Goal: Information Seeking & Learning: Learn about a topic

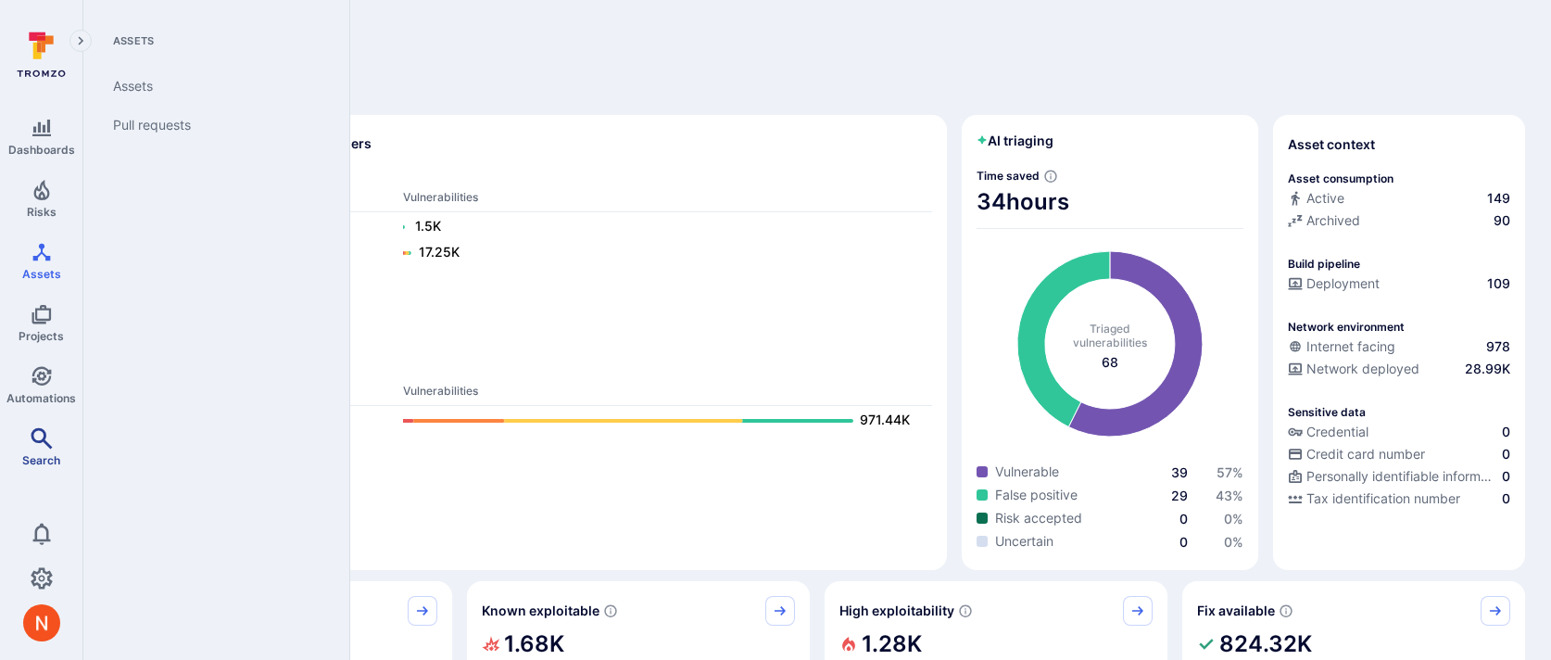
click at [24, 464] on link "Search" at bounding box center [41, 447] width 82 height 55
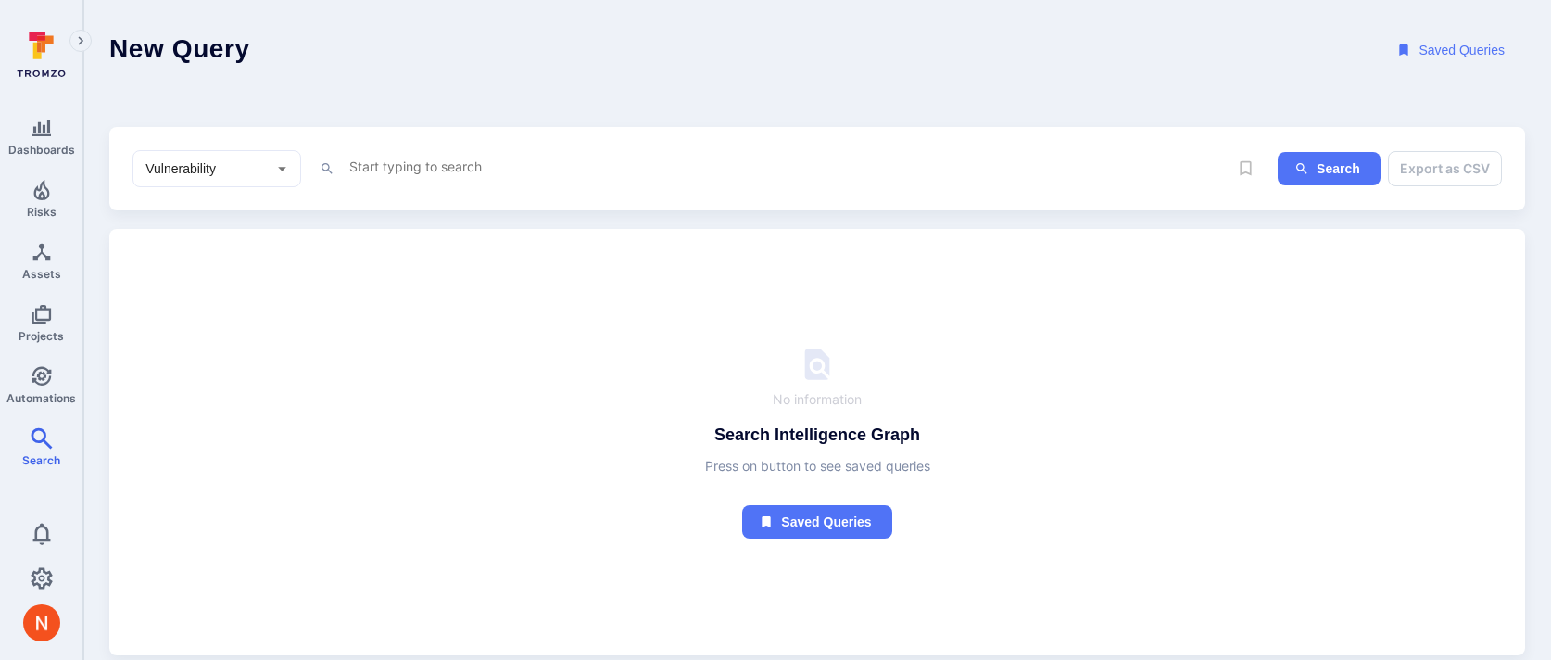
click at [242, 158] on div "Vulnerability ​" at bounding box center [217, 168] width 169 height 37
click at [175, 307] on li "Asset" at bounding box center [216, 301] width 167 height 31
type input "Asset"
click at [435, 175] on textarea "Intelligence Graph search area" at bounding box center [787, 166] width 880 height 23
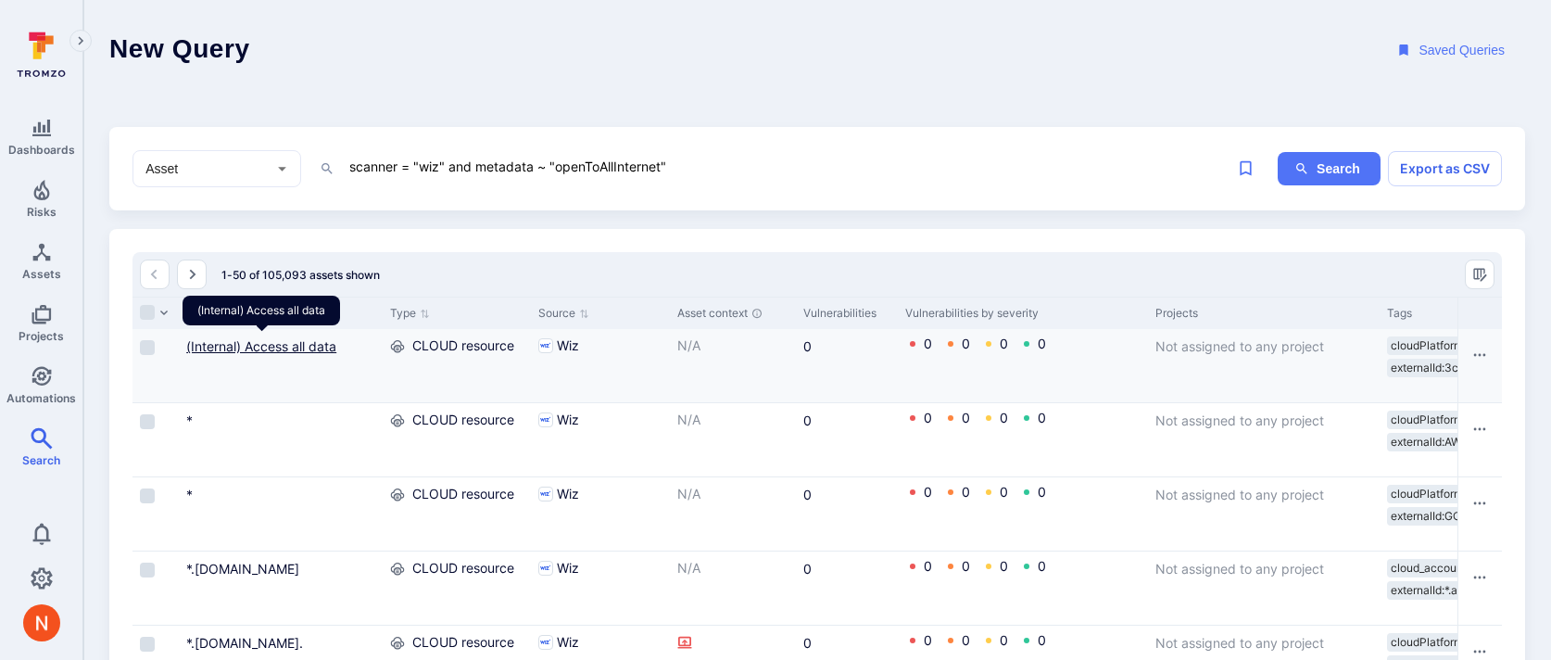
click at [308, 350] on link "(Internal) Access all data" at bounding box center [261, 346] width 150 height 16
click at [663, 158] on textarea "scanner = "wiz" and metadata ~ "openToAllInternet"" at bounding box center [787, 166] width 880 height 23
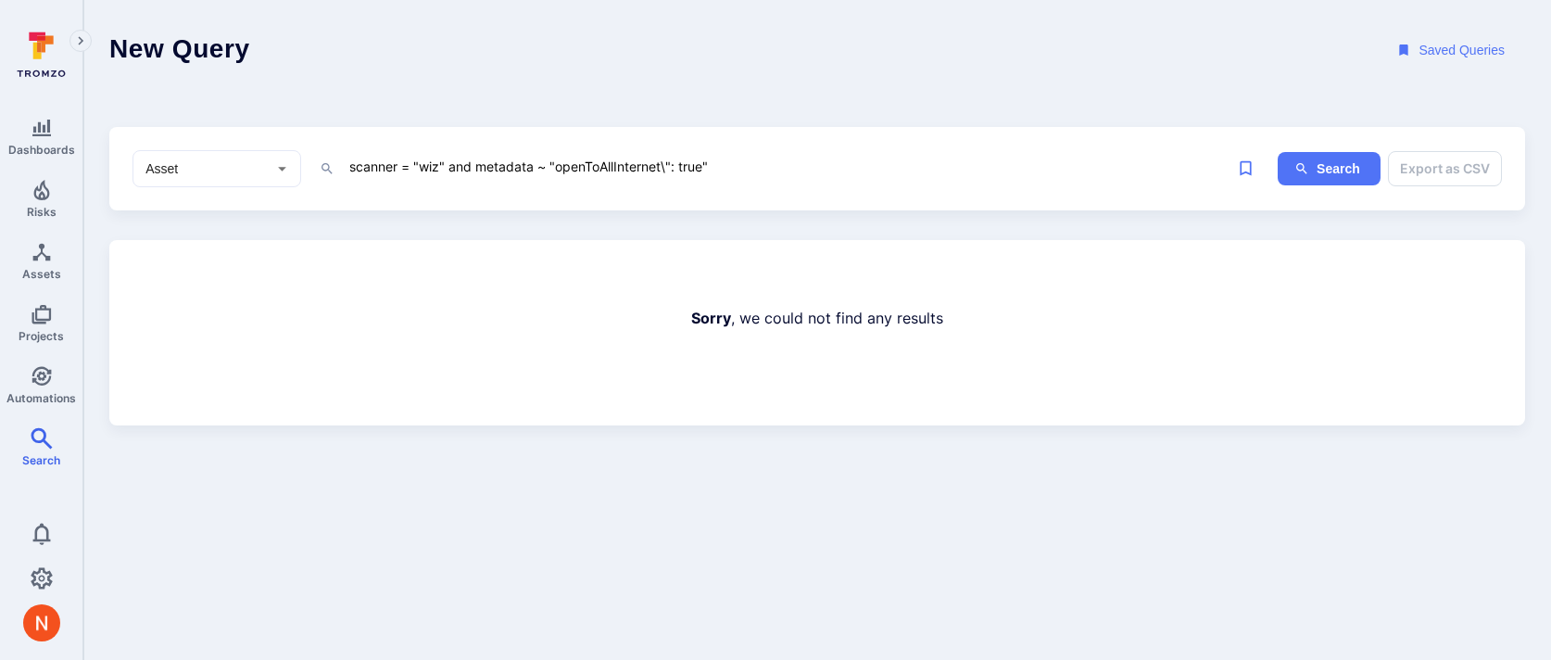
click at [600, 158] on textarea "scanner = "wiz" and metadata ~ "openToAllInternet\": true"" at bounding box center [787, 166] width 880 height 23
click at [590, 166] on textarea "scanner = "wiz" and metadata ~ "accessibleFrom"" at bounding box center [787, 166] width 880 height 23
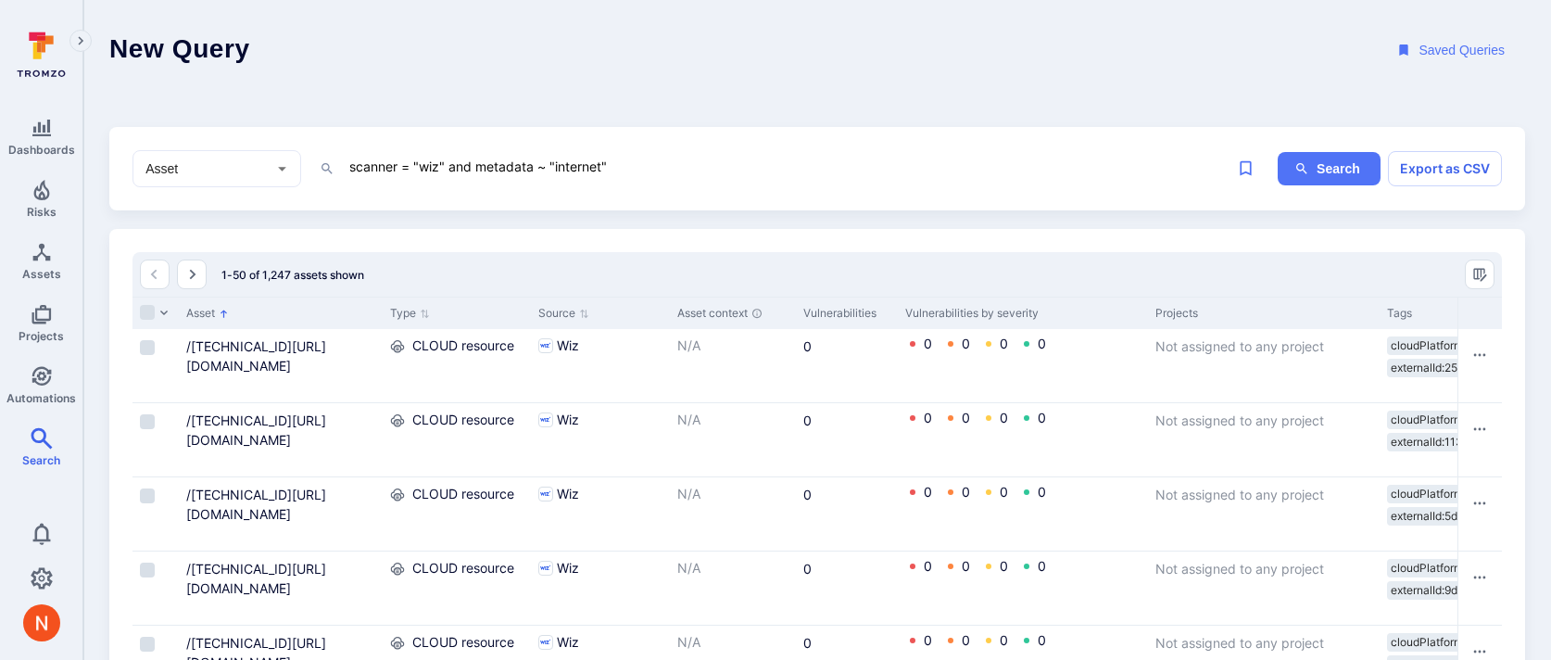
click at [245, 157] on div "Asset ​" at bounding box center [217, 168] width 169 height 37
type textarea "scanner = "wiz" and metadata ~ "internet""
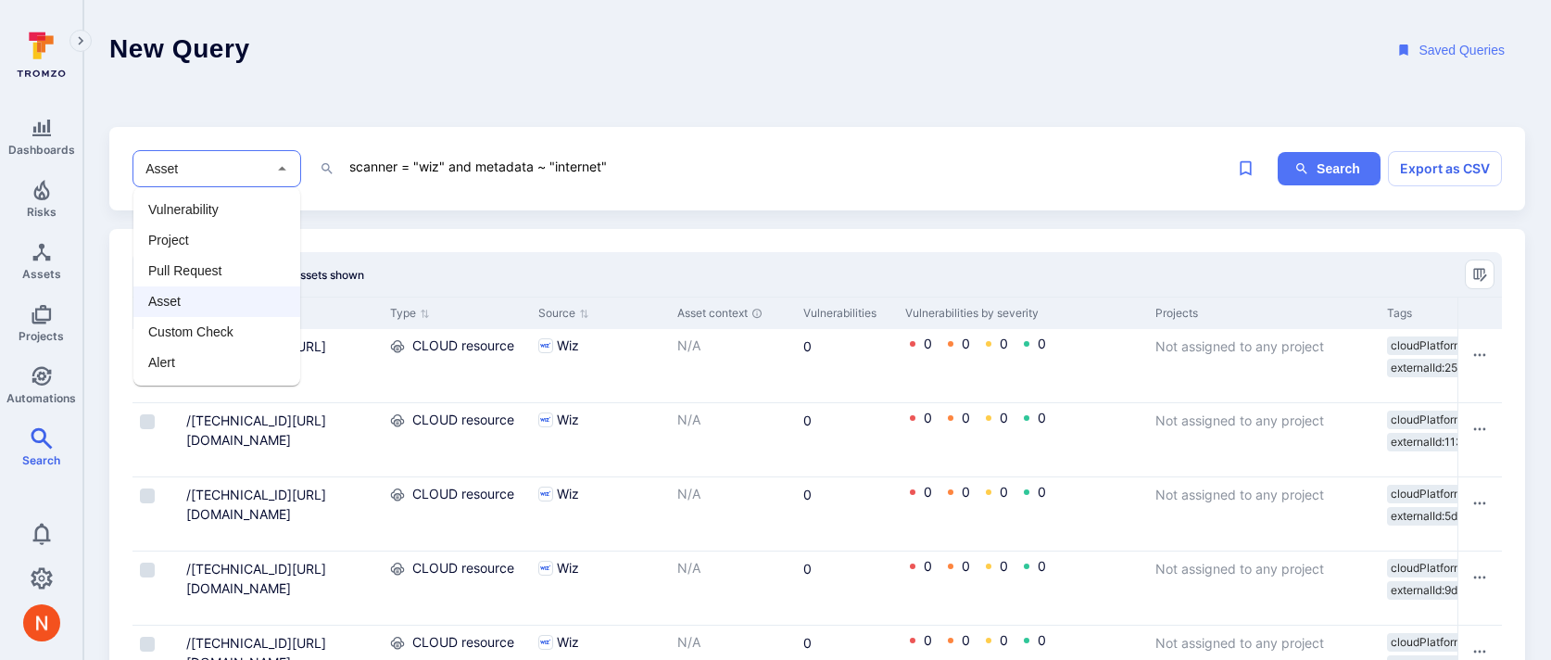
click at [210, 209] on li "Vulnerability" at bounding box center [216, 210] width 167 height 31
type input "Vulnerability"
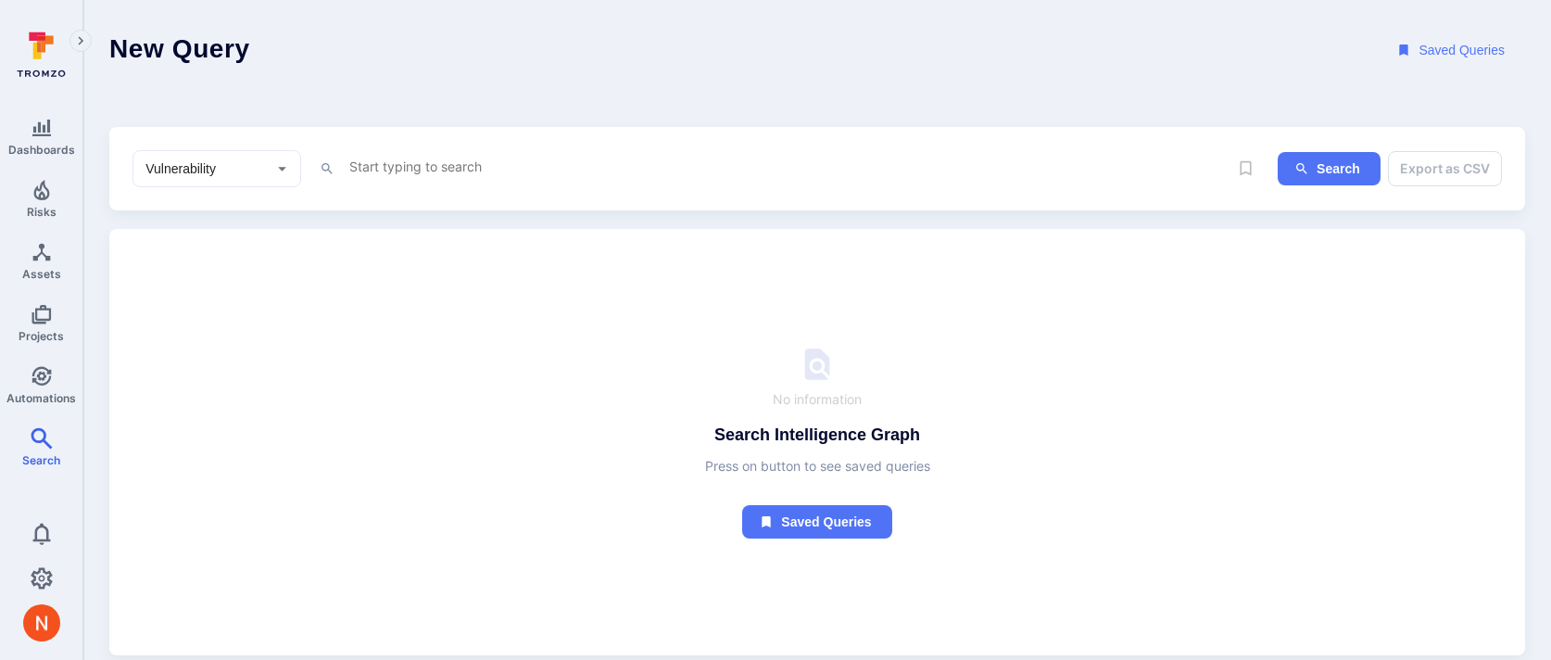
click at [451, 164] on textarea "Intelligence Graph search area" at bounding box center [787, 166] width 880 height 23
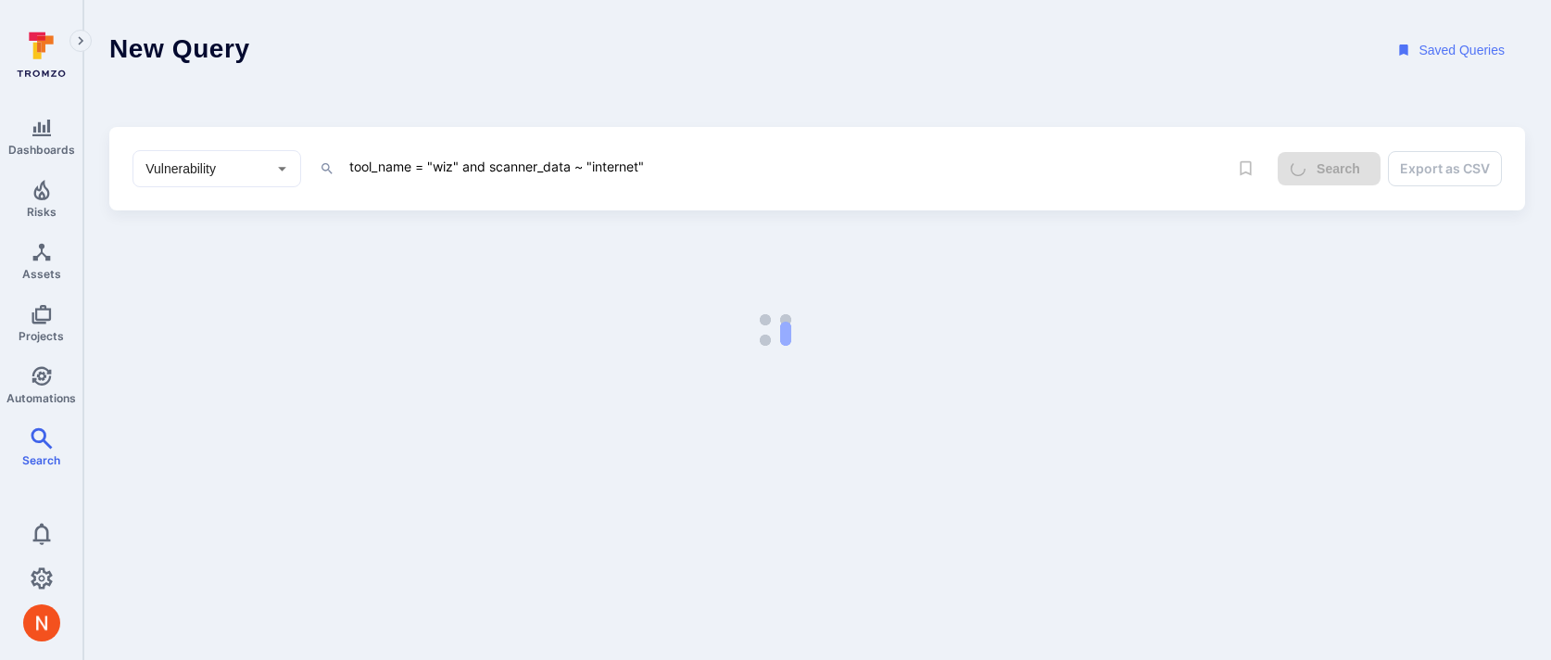
click at [612, 167] on textarea "tool_name = "wiz" and scanner_data ~ "internet"" at bounding box center [787, 166] width 880 height 23
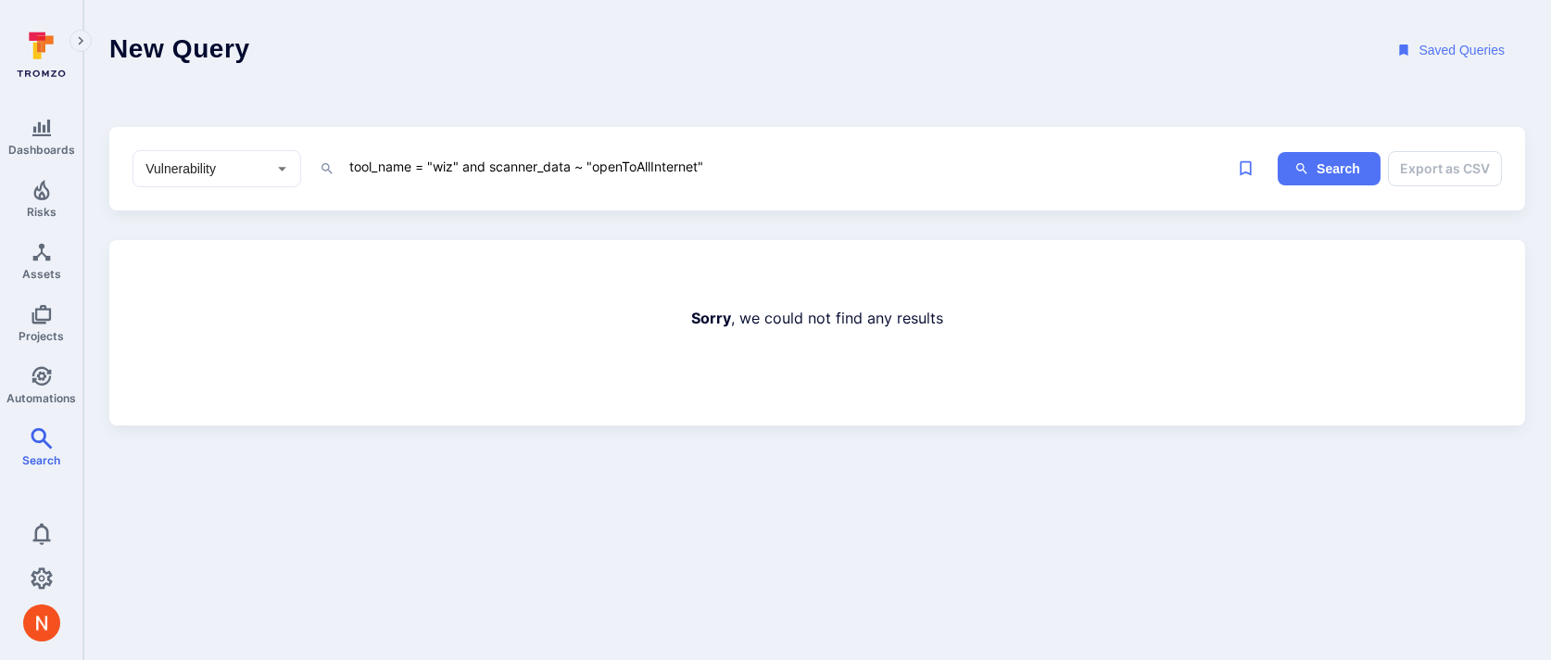
click at [628, 170] on textarea "tool_name = "wiz" and scanner_data ~ "openToAllInternet"" at bounding box center [787, 166] width 880 height 23
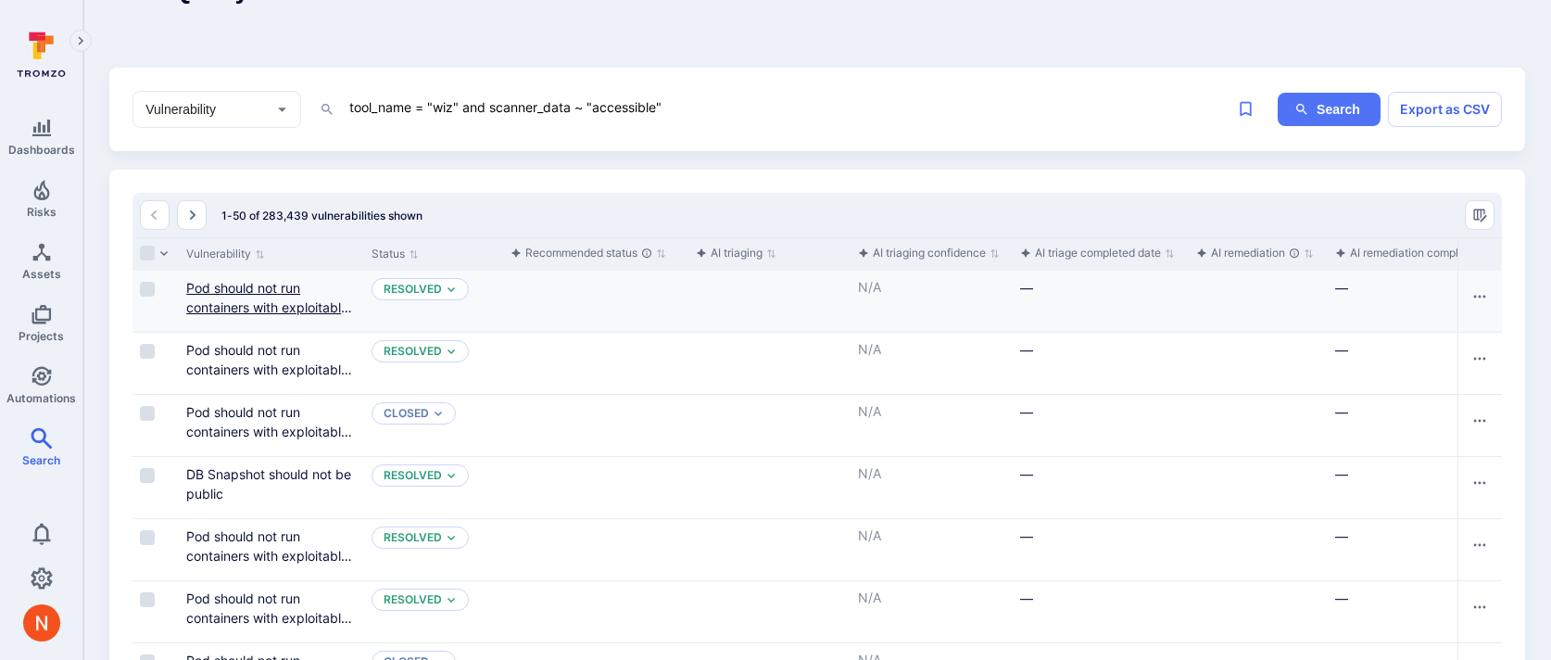
scroll to position [58, 0]
type textarea "tool_name = "wiz" and scanner_data ~ "accessible""
click at [256, 297] on div "Pod should not run containers with exploitable container socket mounts" at bounding box center [271, 298] width 170 height 39
click at [256, 314] on link "Pod should not run containers with exploitable container socket mounts" at bounding box center [269, 308] width 166 height 55
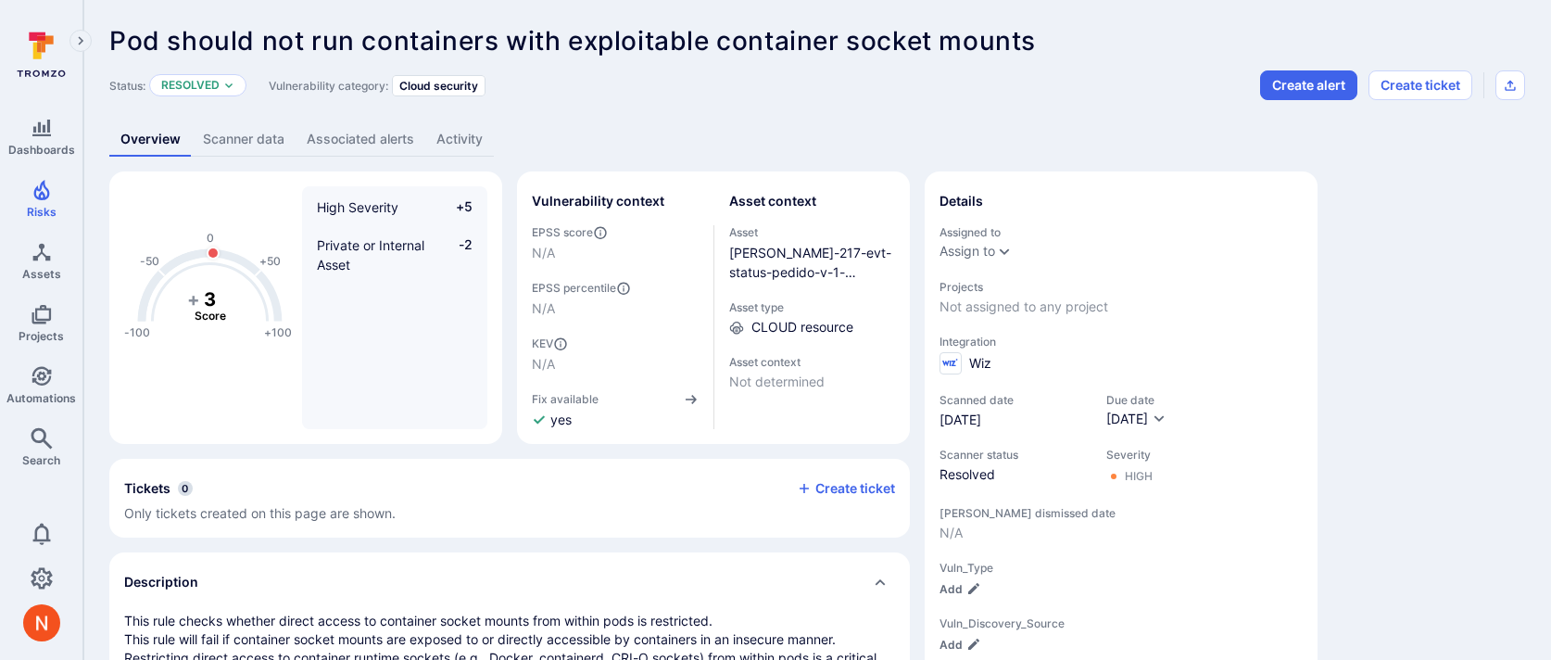
click at [266, 142] on link "Scanner data" at bounding box center [244, 139] width 104 height 34
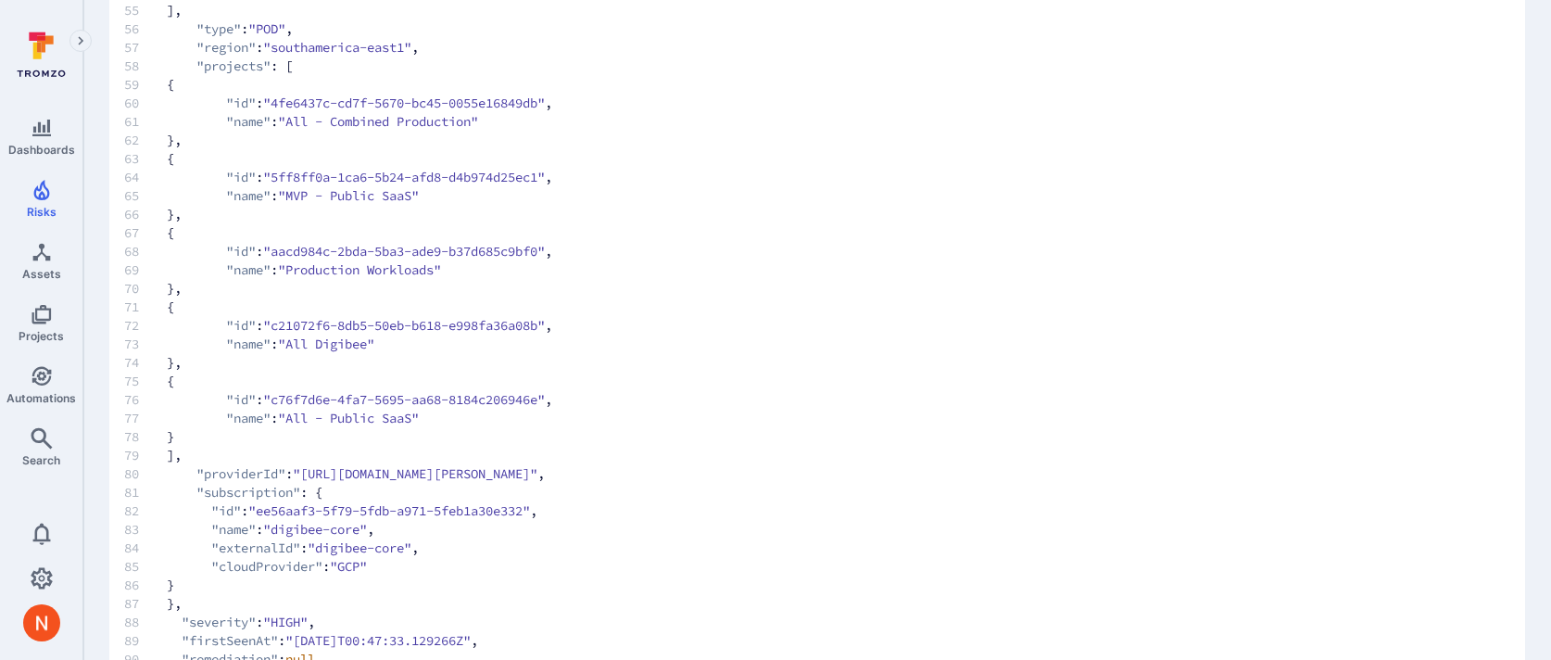
scroll to position [1513, 0]
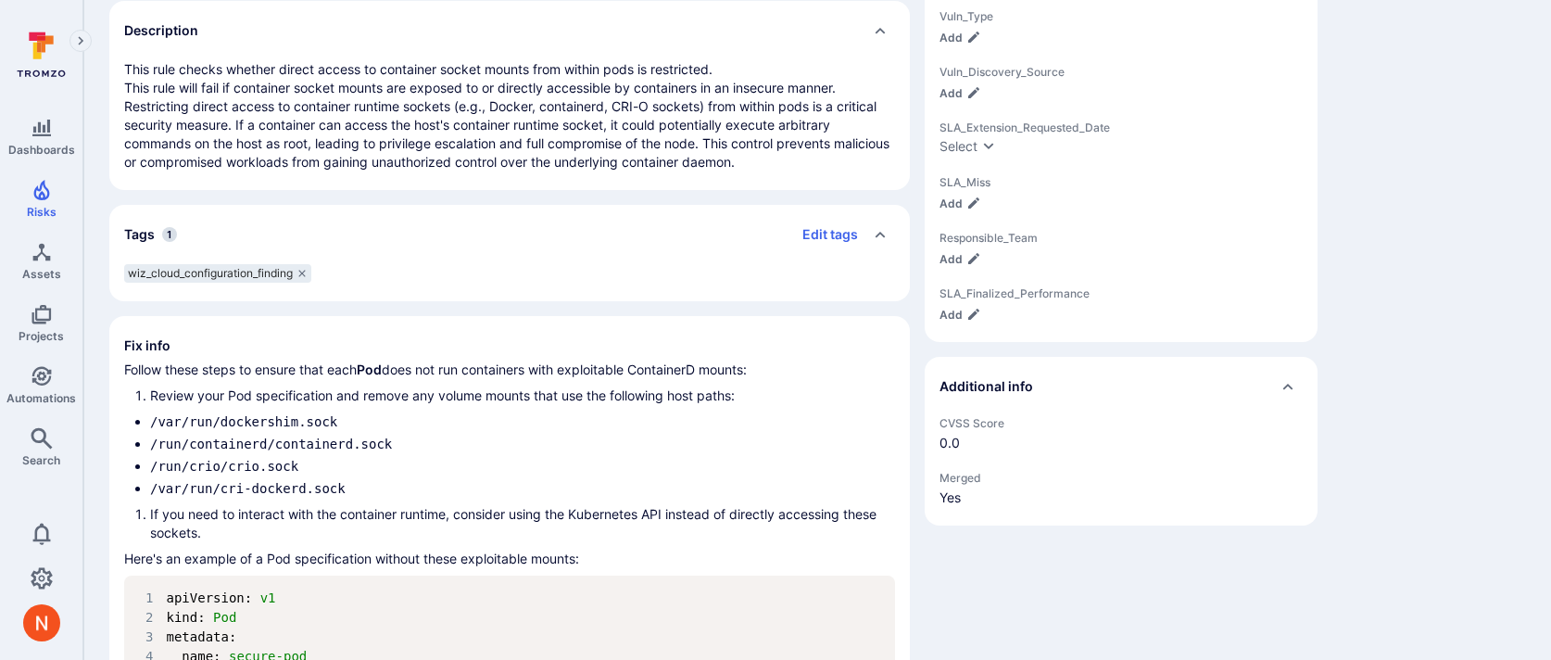
scroll to position [26, 0]
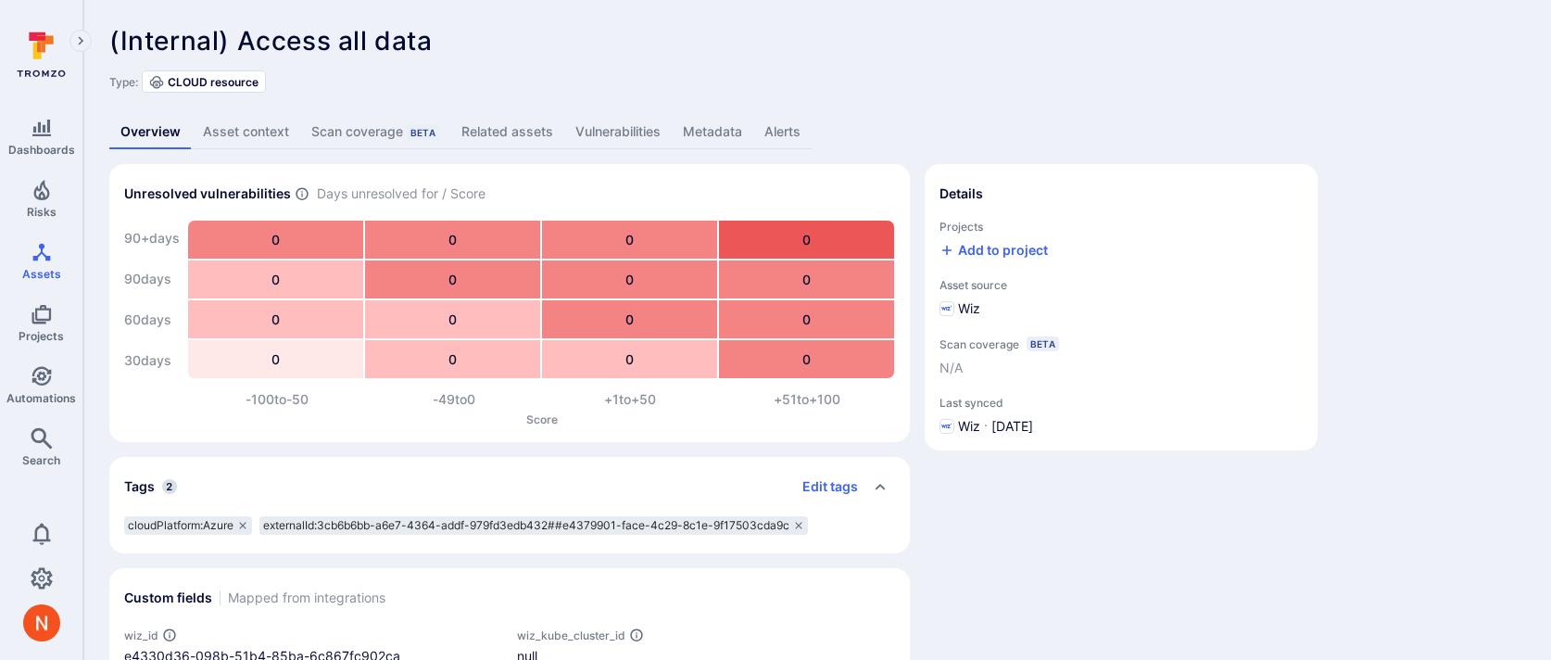
click at [710, 126] on link "Metadata" at bounding box center [713, 132] width 82 height 34
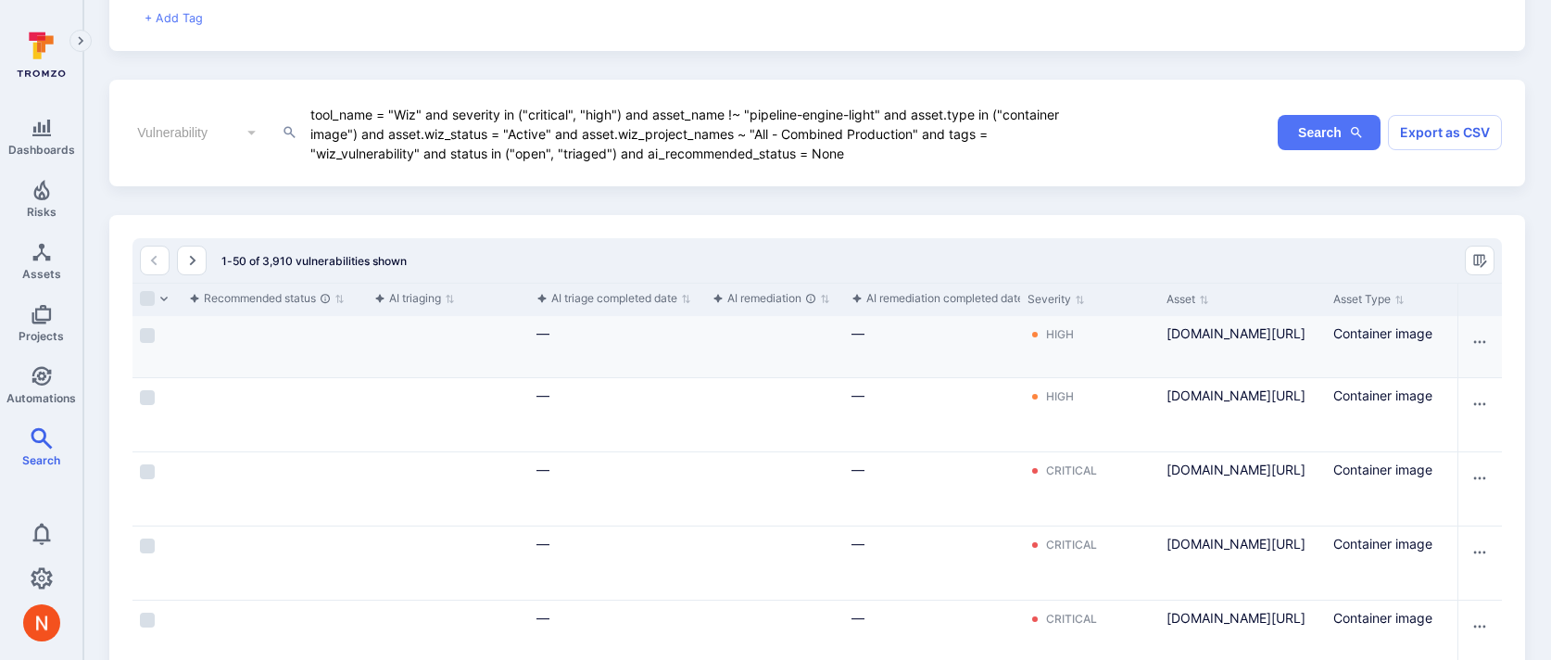
scroll to position [173, 0]
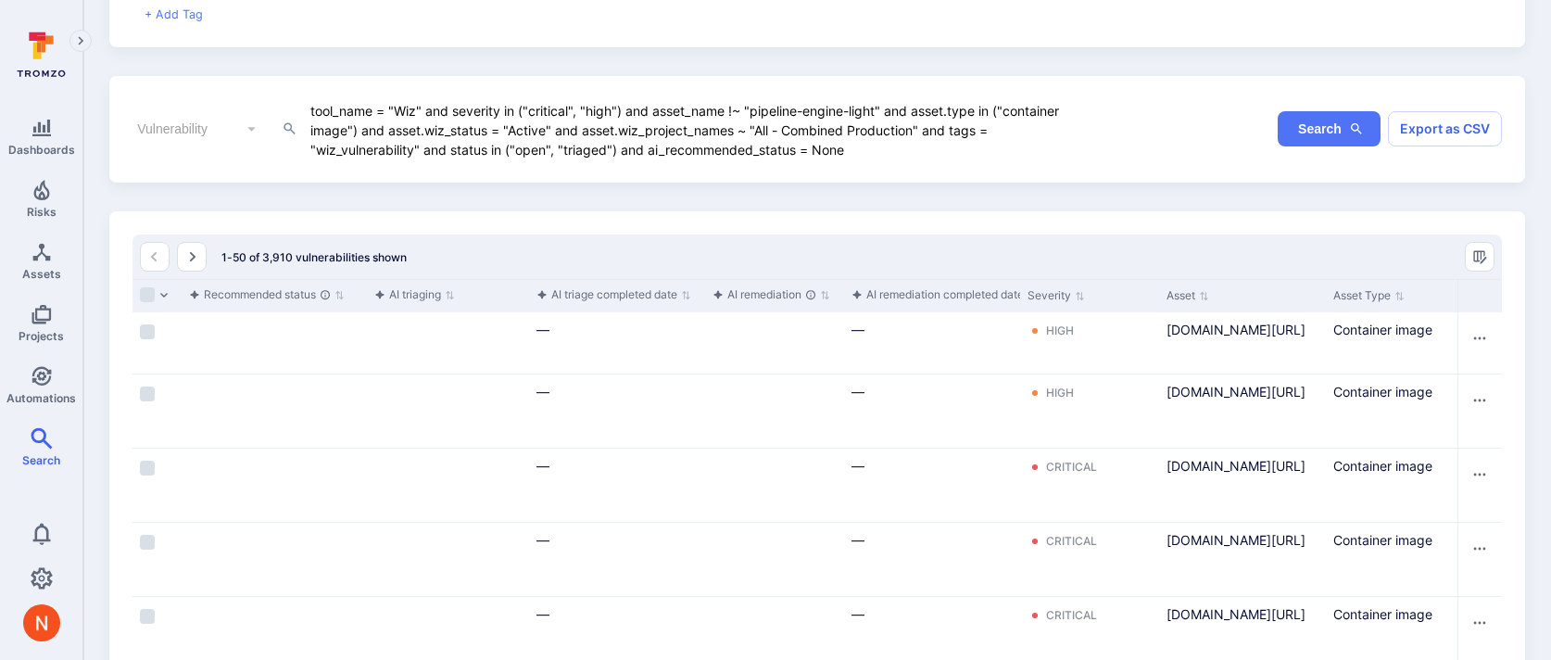
drag, startPoint x: 861, startPoint y: 147, endPoint x: 276, endPoint y: 104, distance: 586.3
click at [276, 104] on div "Vulnerability ​ tool_name = "Wiz" and severity in ("critical", "high") and asse…" at bounding box center [612, 128] width 958 height 59
paste textarea "and linked_code_repository != None"
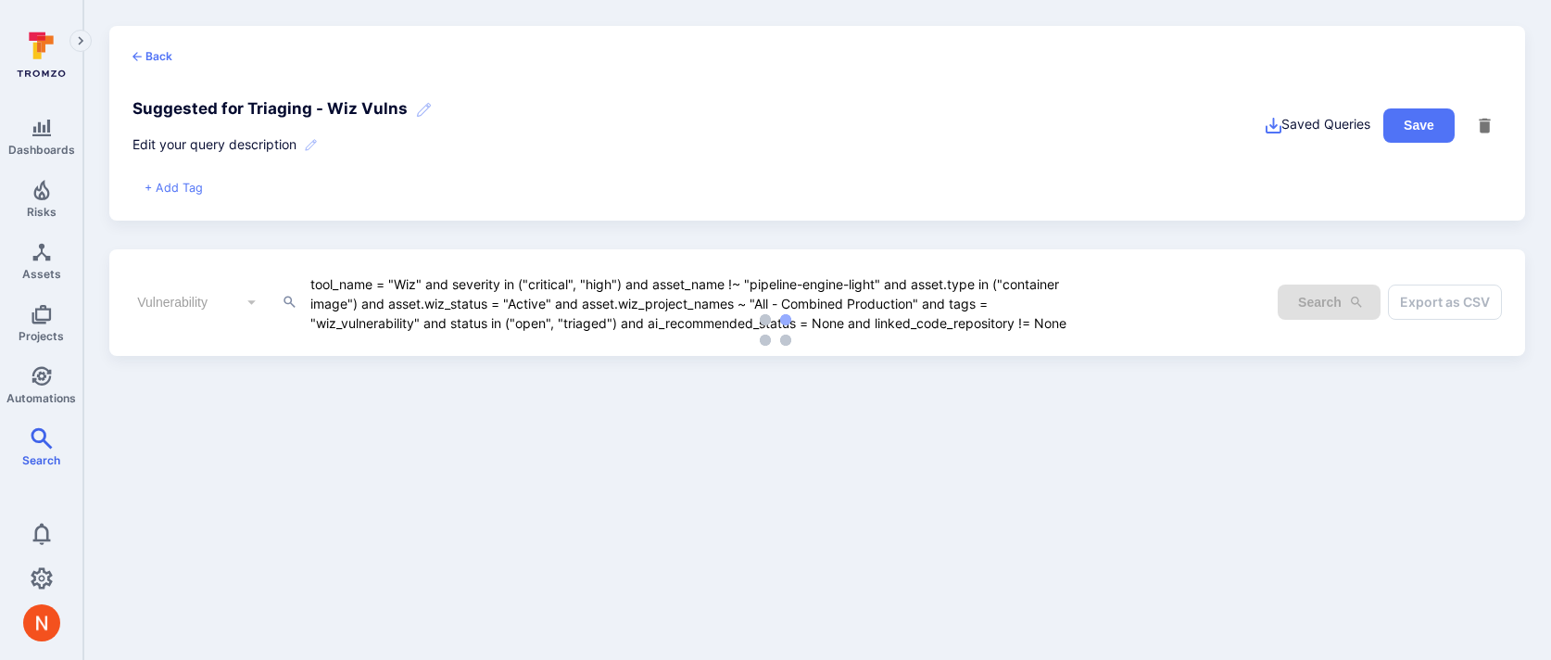
scroll to position [0, 0]
type textarea "tool_name = "Wiz" and severity in ("critical", "high") and asset_name !~ "pipel…"
